Goal: Task Accomplishment & Management: Use online tool/utility

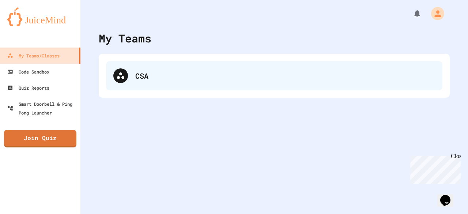
click at [159, 77] on div "CSA" at bounding box center [285, 75] width 300 height 11
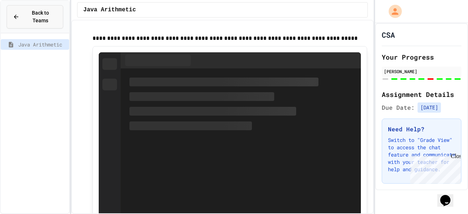
type input "*"
type input "**"
type input "*"
type input "***"
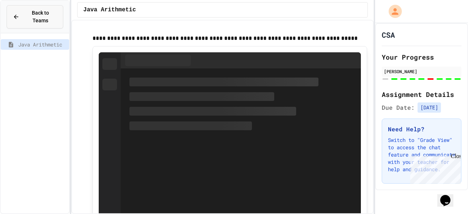
type input "***"
type input "****"
type input "***"
click at [20, 14] on div "Back to Teams" at bounding box center [35, 16] width 44 height 15
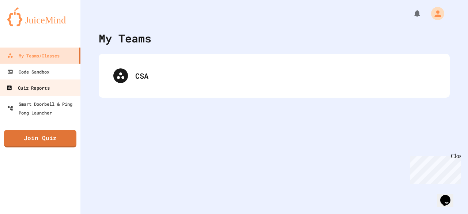
click at [55, 90] on link "Quiz Reports" at bounding box center [40, 87] width 83 height 16
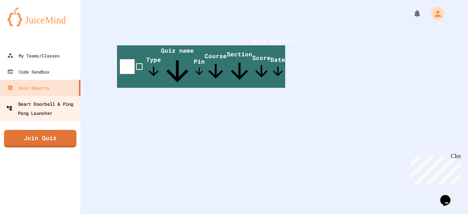
click at [42, 106] on div "Smart Doorbell & Ping Pong Launcher" at bounding box center [42, 108] width 72 height 18
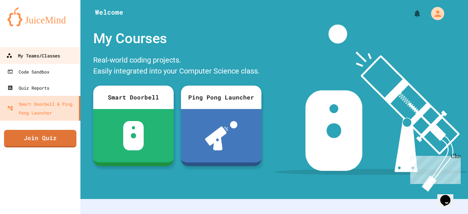
click at [41, 51] on div "My Teams/Classes" at bounding box center [33, 55] width 54 height 9
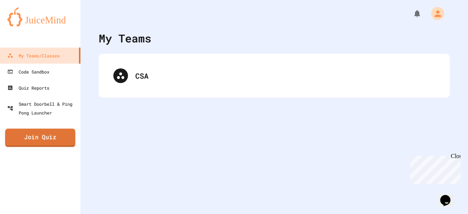
click at [54, 140] on link "Join Quiz" at bounding box center [40, 138] width 70 height 18
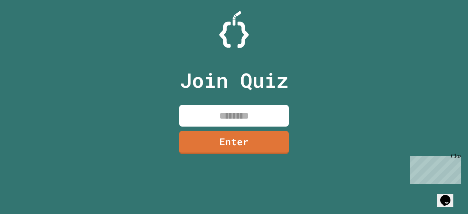
click at [256, 117] on input at bounding box center [234, 116] width 110 height 22
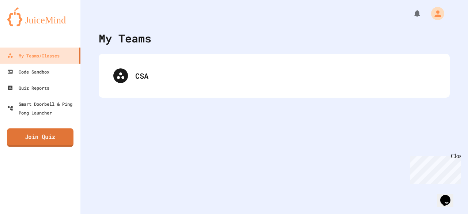
click at [48, 133] on link "Join Quiz" at bounding box center [40, 137] width 66 height 18
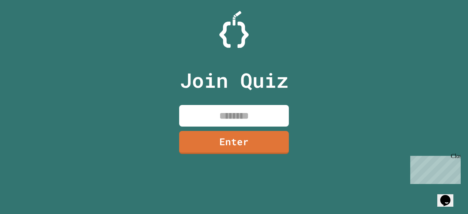
click at [267, 117] on input at bounding box center [234, 116] width 110 height 22
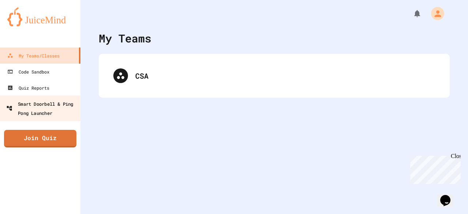
click at [35, 111] on div "Smart Doorbell & Ping Pong Launcher" at bounding box center [42, 108] width 72 height 18
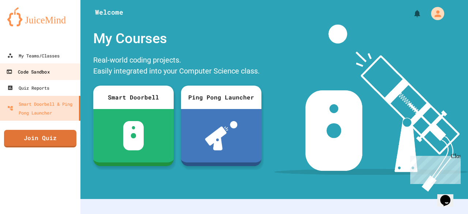
click at [50, 78] on link "Code Sandbox" at bounding box center [40, 71] width 83 height 16
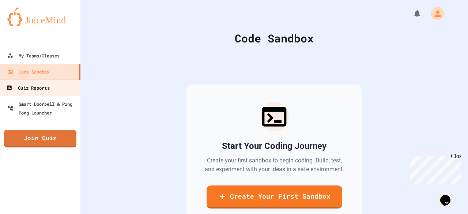
click at [47, 94] on link "Quiz Reports" at bounding box center [40, 87] width 83 height 16
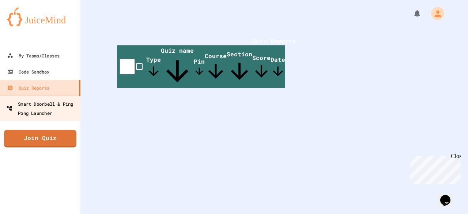
click at [46, 105] on div "Smart Doorbell & Ping Pong Launcher" at bounding box center [42, 108] width 72 height 18
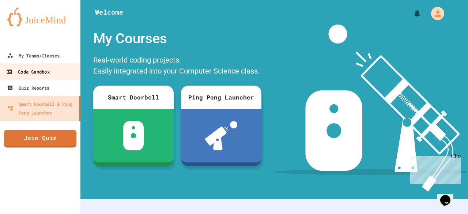
click at [49, 73] on div "Code Sandbox" at bounding box center [27, 71] width 43 height 9
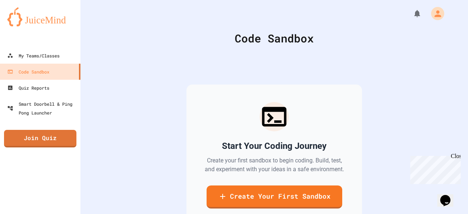
scroll to position [58, 0]
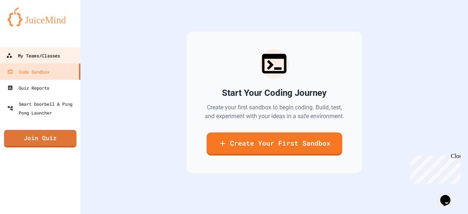
click at [43, 54] on div "My Teams/Classes" at bounding box center [33, 55] width 54 height 9
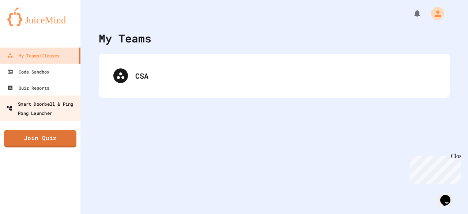
click at [43, 100] on div "Smart Doorbell & Ping Pong Launcher" at bounding box center [42, 108] width 72 height 18
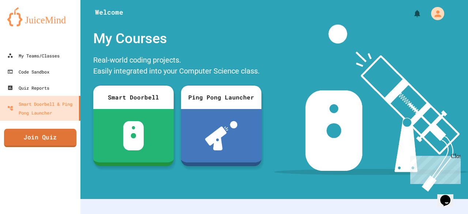
click at [46, 138] on link "Join Quiz" at bounding box center [40, 138] width 72 height 18
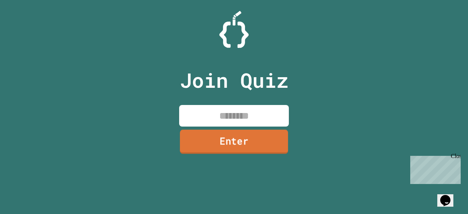
click at [237, 134] on link "Enter" at bounding box center [234, 141] width 108 height 24
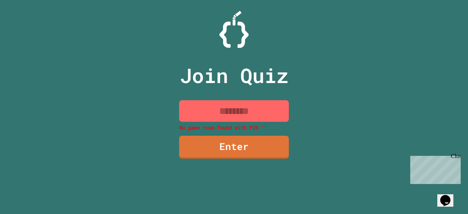
click at [240, 113] on input at bounding box center [234, 111] width 110 height 22
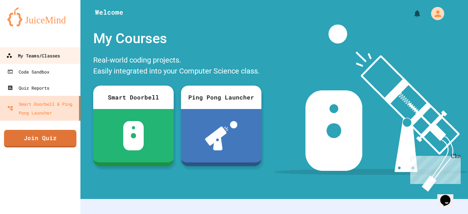
drag, startPoint x: 0, startPoint y: 0, endPoint x: 37, endPoint y: 54, distance: 65.0
click at [37, 54] on div "My Teams/Classes" at bounding box center [33, 55] width 54 height 9
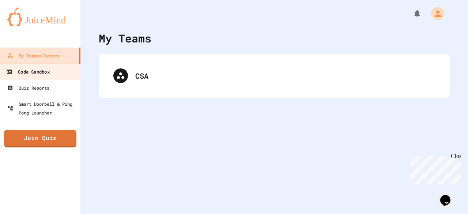
click at [47, 73] on div "Code Sandbox" at bounding box center [27, 71] width 43 height 9
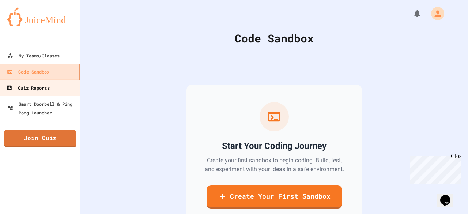
click at [48, 90] on div "Quiz Reports" at bounding box center [27, 87] width 43 height 9
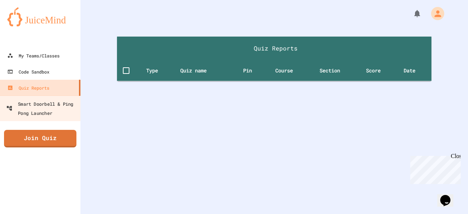
click at [42, 129] on div "My Teams/Classes Code Sandbox Quiz Reports Smart Doorbell & Ping Pong Launcher …" at bounding box center [40, 107] width 80 height 214
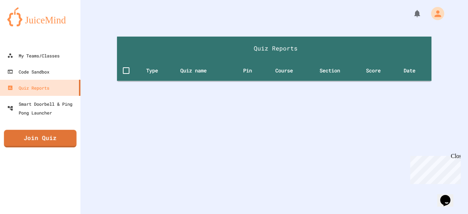
click at [42, 132] on link "Join Quiz" at bounding box center [40, 139] width 72 height 18
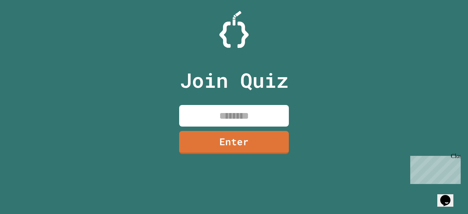
click at [21, 3] on div "Join Quiz Enter" at bounding box center [234, 107] width 468 height 214
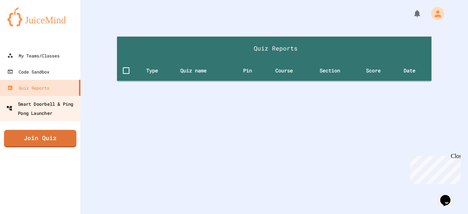
click at [26, 108] on div "Smart Doorbell & Ping Pong Launcher" at bounding box center [42, 108] width 72 height 18
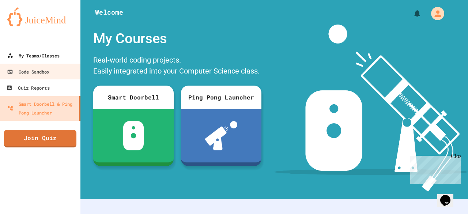
click at [38, 60] on div "My Teams/Classes" at bounding box center [33, 55] width 52 height 9
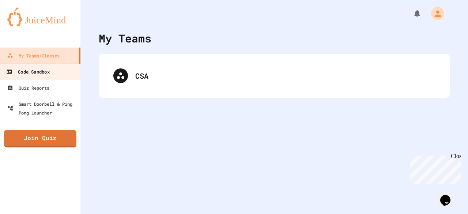
click at [45, 66] on link "Code Sandbox" at bounding box center [40, 71] width 83 height 16
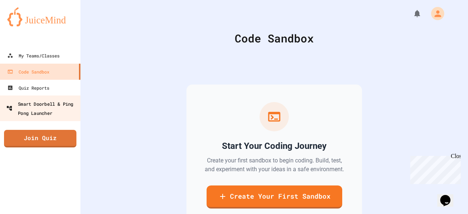
click at [64, 113] on div "Smart Doorbell & Ping Pong Launcher" at bounding box center [42, 108] width 72 height 18
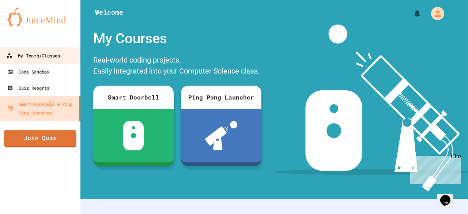
click at [46, 58] on div "My Teams/Classes" at bounding box center [33, 55] width 54 height 9
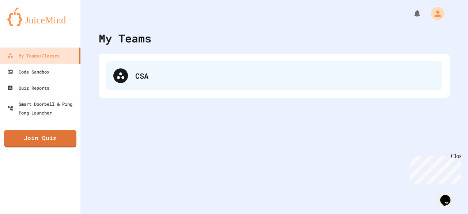
click at [165, 90] on div "CSA" at bounding box center [274, 75] width 336 height 29
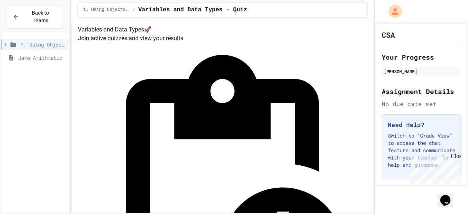
scroll to position [1, 0]
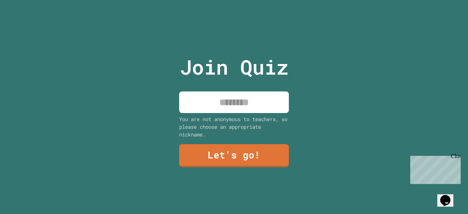
click at [277, 93] on input at bounding box center [234, 102] width 110 height 22
type input "*"
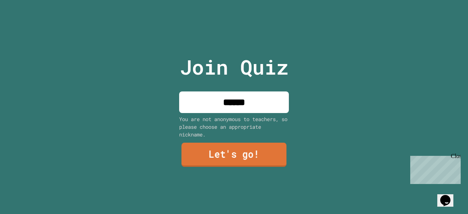
type input "******"
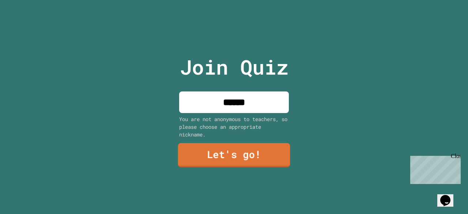
click at [252, 155] on link "Let's go!" at bounding box center [234, 155] width 112 height 24
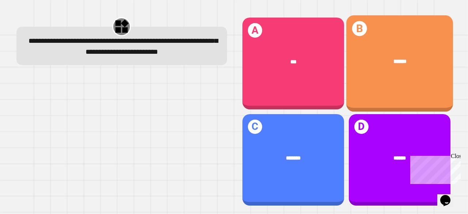
click at [362, 67] on div "******" at bounding box center [399, 61] width 107 height 31
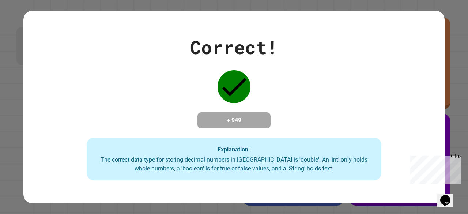
click at [446, 79] on div "Correct! + 949 Explanation: The correct data type for storing decimal numbers i…" at bounding box center [234, 107] width 468 height 214
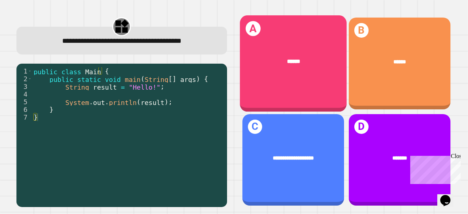
click at [282, 74] on div "******" at bounding box center [293, 61] width 107 height 31
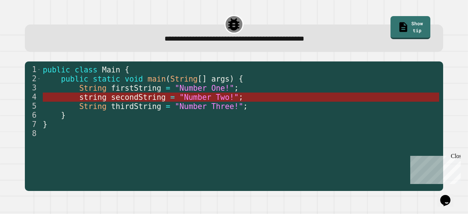
click at [179, 99] on span ""Number Two!"" at bounding box center [208, 96] width 59 height 9
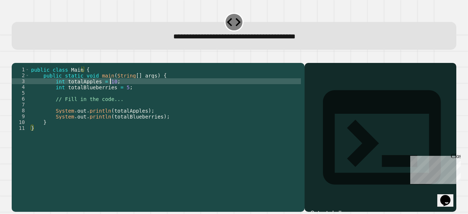
click at [110, 91] on div "public class Main { public static void main ( String [ ] args ) { int totalAppl…" at bounding box center [165, 127] width 271 height 123
click at [139, 120] on div "public class Main { public static void main ( String [ ] args ) { int totalAppl…" at bounding box center [165, 127] width 271 height 123
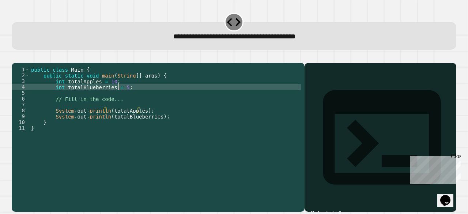
click at [119, 98] on div "public class Main { public static void main ( String [ ] args ) { int totalAppl…" at bounding box center [165, 127] width 271 height 123
type textarea "**********"
click at [15, 57] on icon "button" at bounding box center [15, 57] width 0 height 0
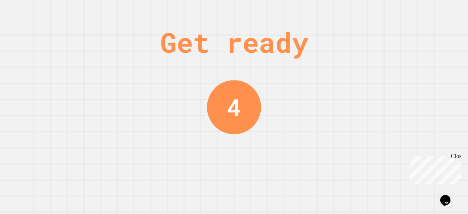
scroll to position [0, 0]
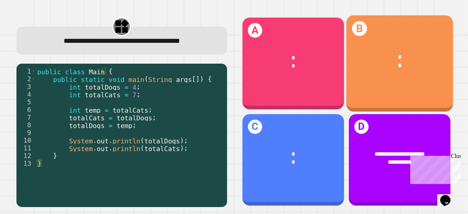
click at [363, 76] on div "* *" at bounding box center [399, 61] width 107 height 39
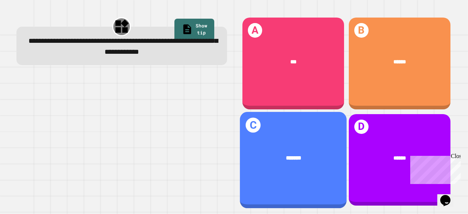
click at [285, 155] on span "*******" at bounding box center [292, 157] width 15 height 5
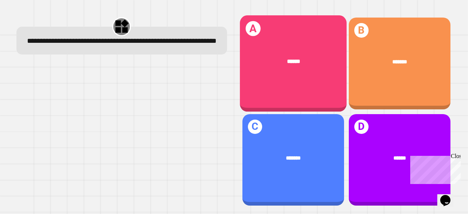
click at [276, 71] on div "******" at bounding box center [293, 61] width 107 height 31
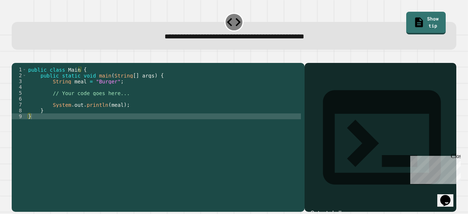
click at [102, 92] on div "public class Main { public static void main ( String [ ] args ) { String meal =…" at bounding box center [164, 127] width 274 height 123
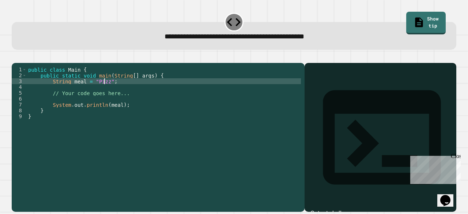
scroll to position [0, 5]
type textarea "**********"
click at [8, 58] on div "**********" at bounding box center [234, 107] width 468 height 214
click at [15, 57] on button "button" at bounding box center [15, 57] width 0 height 0
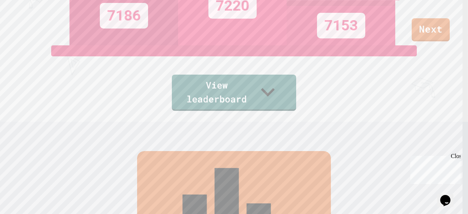
scroll to position [0, 0]
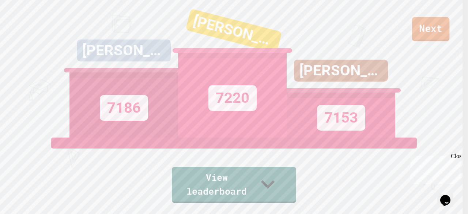
click at [423, 29] on link "Next" at bounding box center [430, 29] width 37 height 24
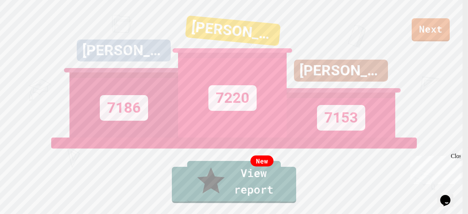
scroll to position [1, 0]
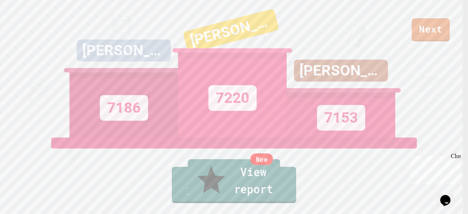
click at [261, 185] on link "New View report" at bounding box center [234, 181] width 92 height 44
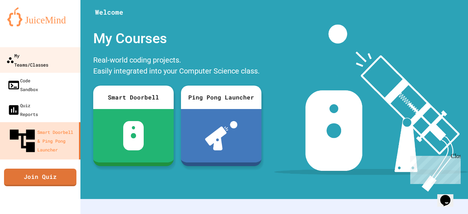
click at [48, 58] on div "My Teams/Classes" at bounding box center [27, 60] width 42 height 18
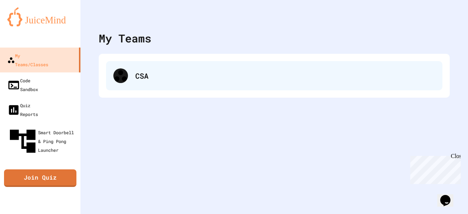
click at [149, 81] on div "CSA" at bounding box center [274, 75] width 336 height 29
